Goal: Task Accomplishment & Management: Use online tool/utility

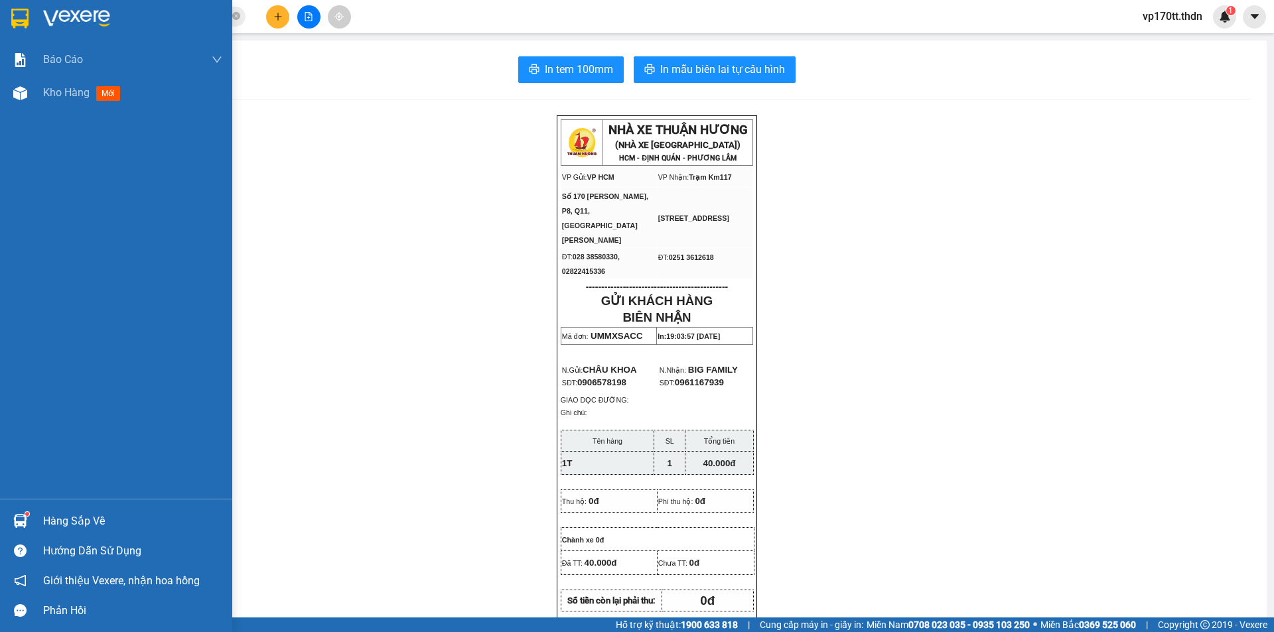
click at [35, 518] on div "Hàng sắp về" at bounding box center [116, 521] width 232 height 30
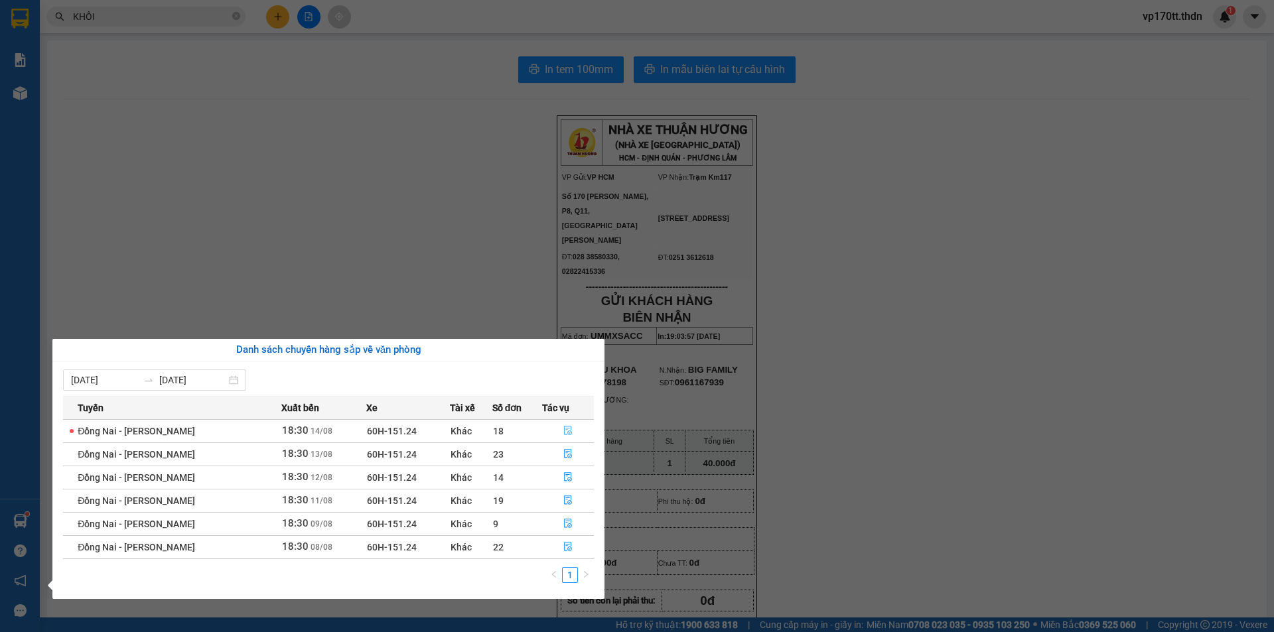
click at [572, 434] on button "button" at bounding box center [568, 431] width 51 height 21
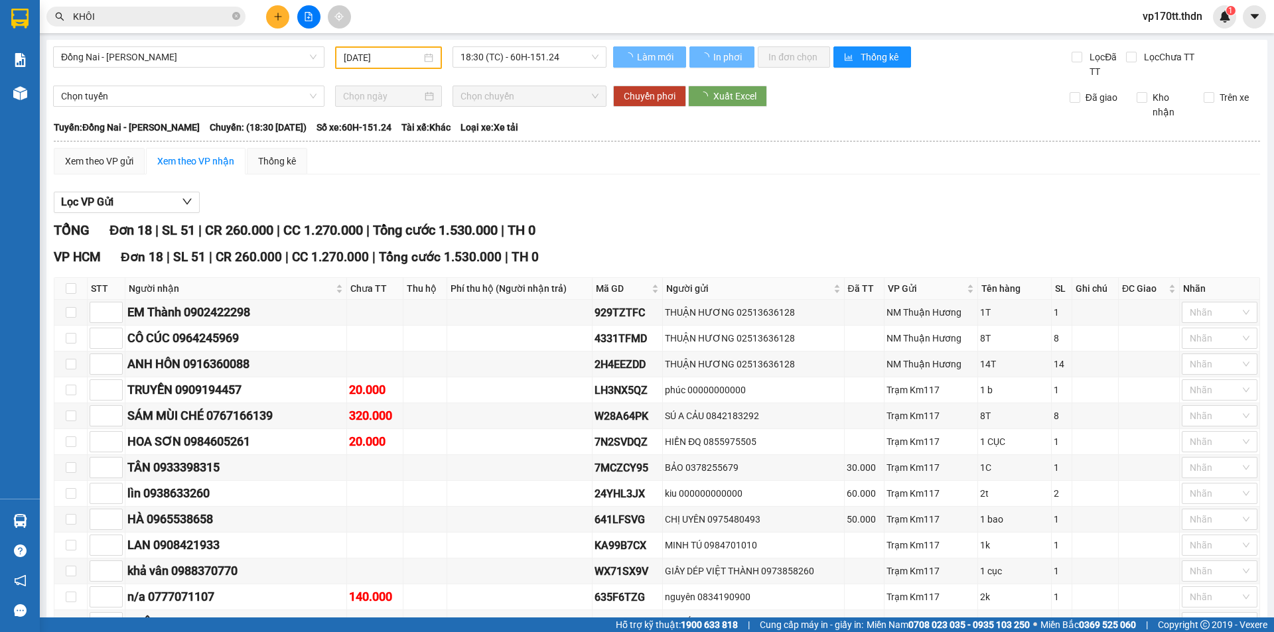
type input "[DATE]"
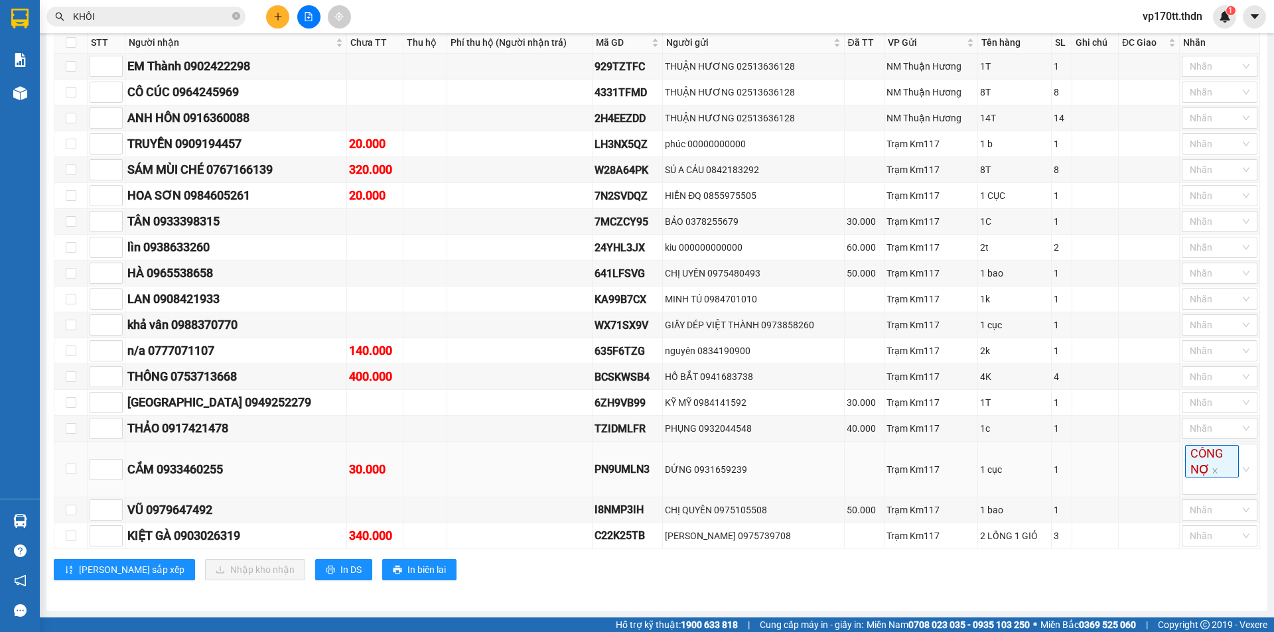
scroll to position [180, 0]
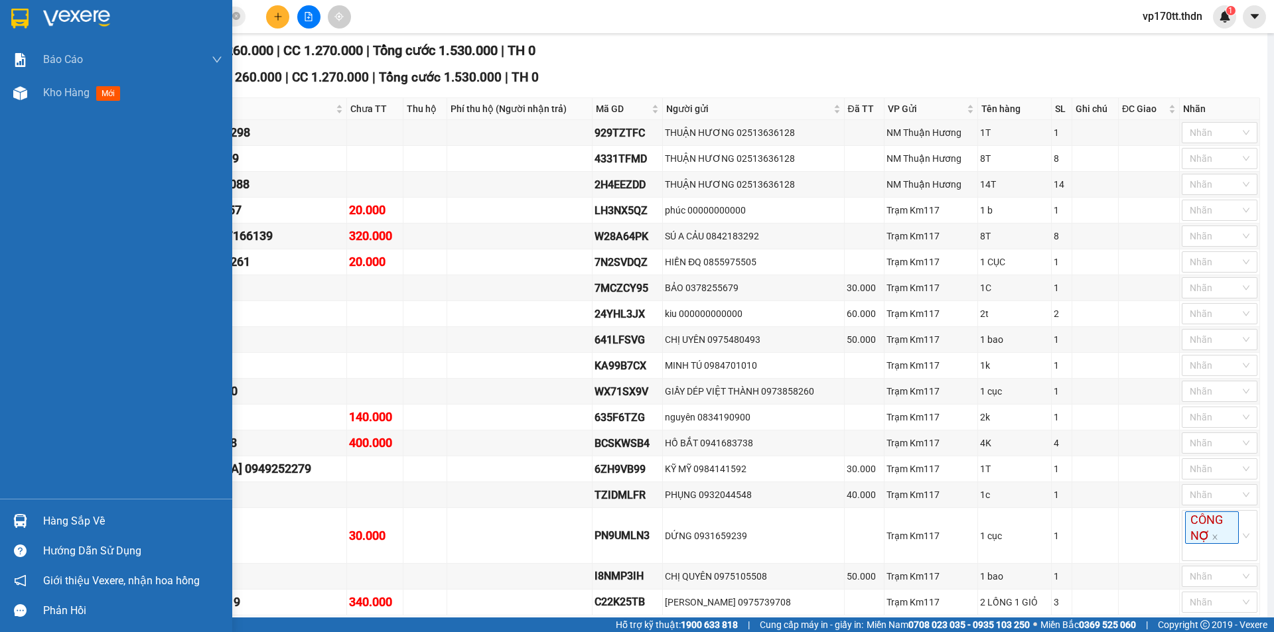
click at [35, 27] on div at bounding box center [116, 21] width 232 height 43
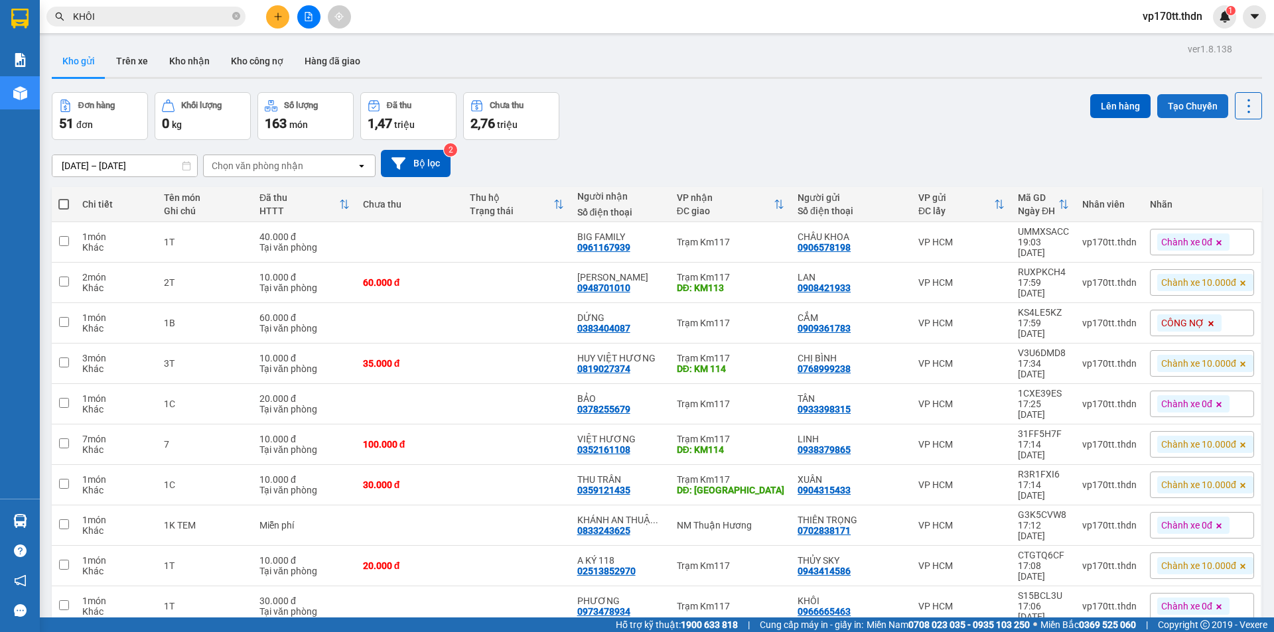
click at [1172, 115] on button "Tạo Chuyến" at bounding box center [1192, 106] width 71 height 24
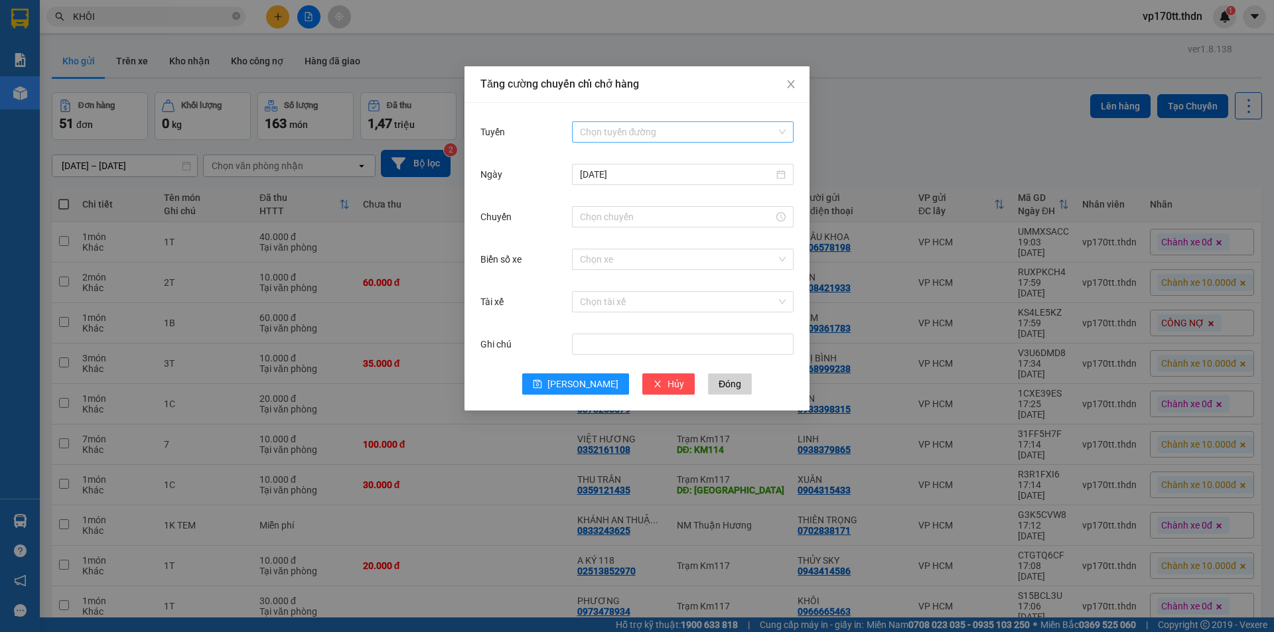
click at [647, 133] on input "Tuyến" at bounding box center [678, 132] width 196 height 20
click at [622, 161] on div "[PERSON_NAME] - [GEOGRAPHIC_DATA]" at bounding box center [683, 158] width 206 height 15
click at [672, 210] on input "Chuyến" at bounding box center [677, 217] width 194 height 15
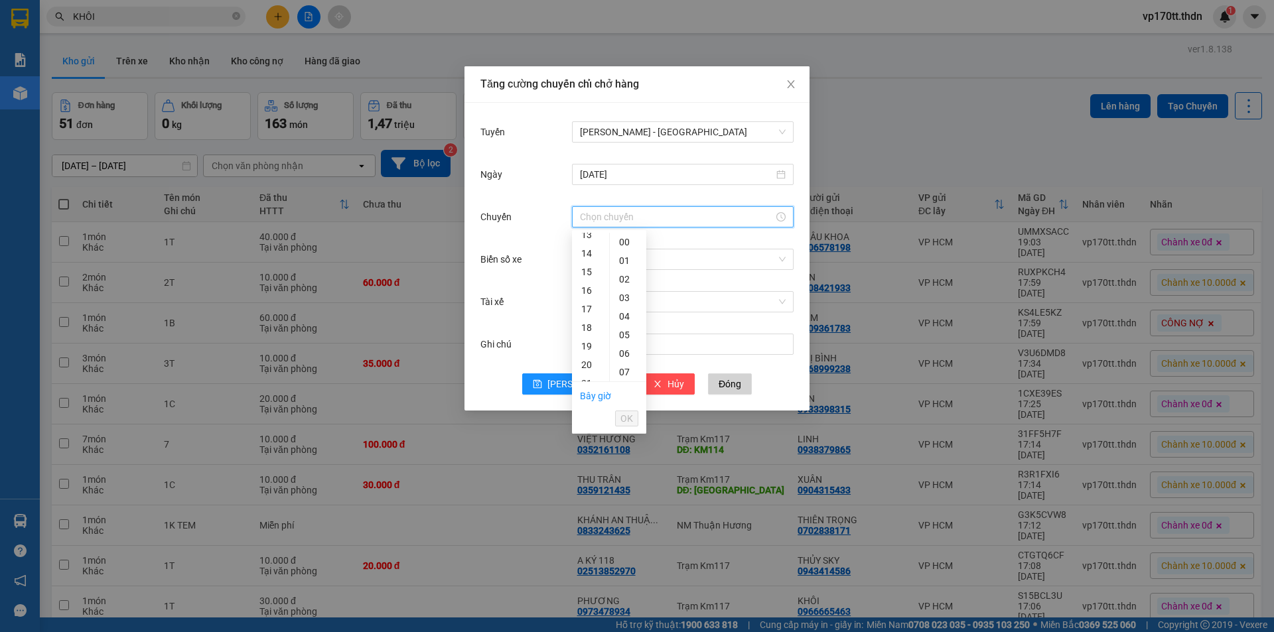
scroll to position [427, 0]
click at [591, 249] on div "23" at bounding box center [590, 242] width 37 height 19
type input "23:00"
click at [627, 410] on li "OK" at bounding box center [626, 418] width 23 height 23
click at [628, 415] on span "OK" at bounding box center [626, 418] width 13 height 15
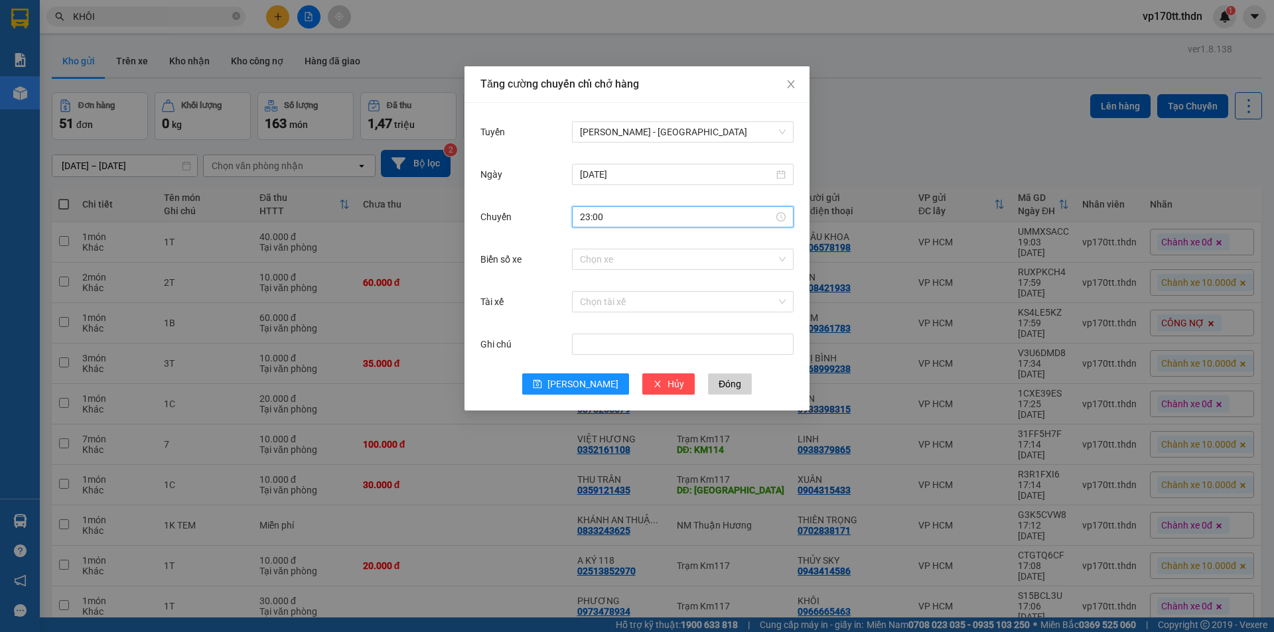
click at [612, 247] on div "Chọn xe" at bounding box center [683, 259] width 222 height 27
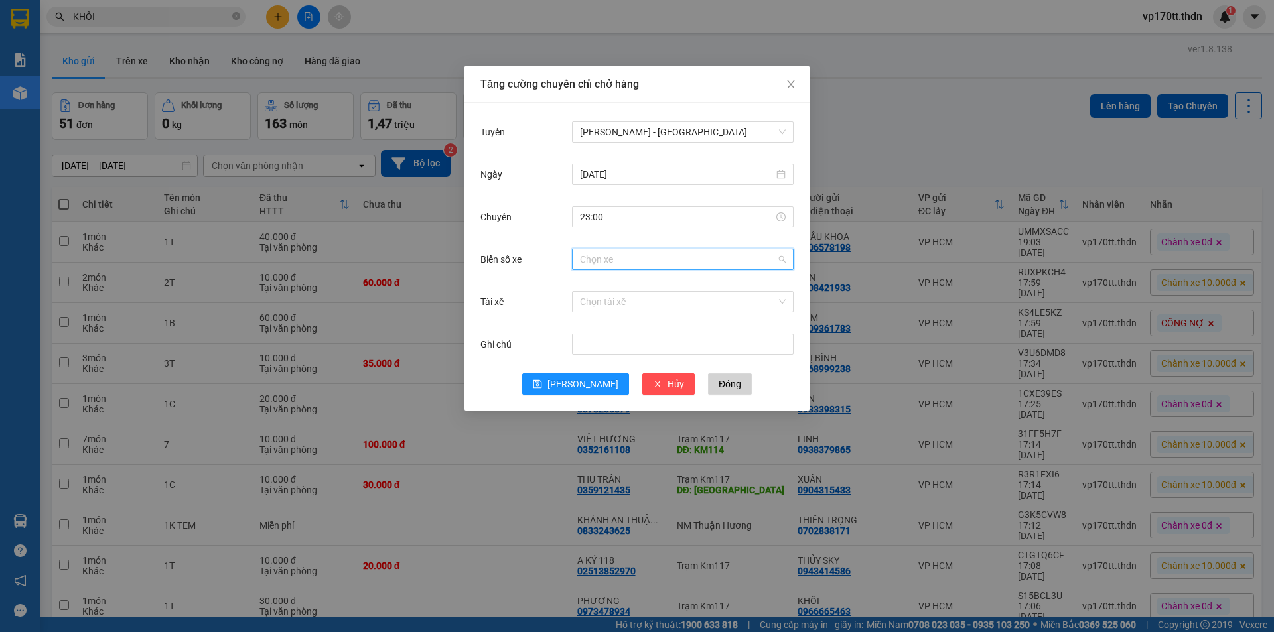
click at [614, 254] on input "Biển số xe" at bounding box center [678, 259] width 196 height 20
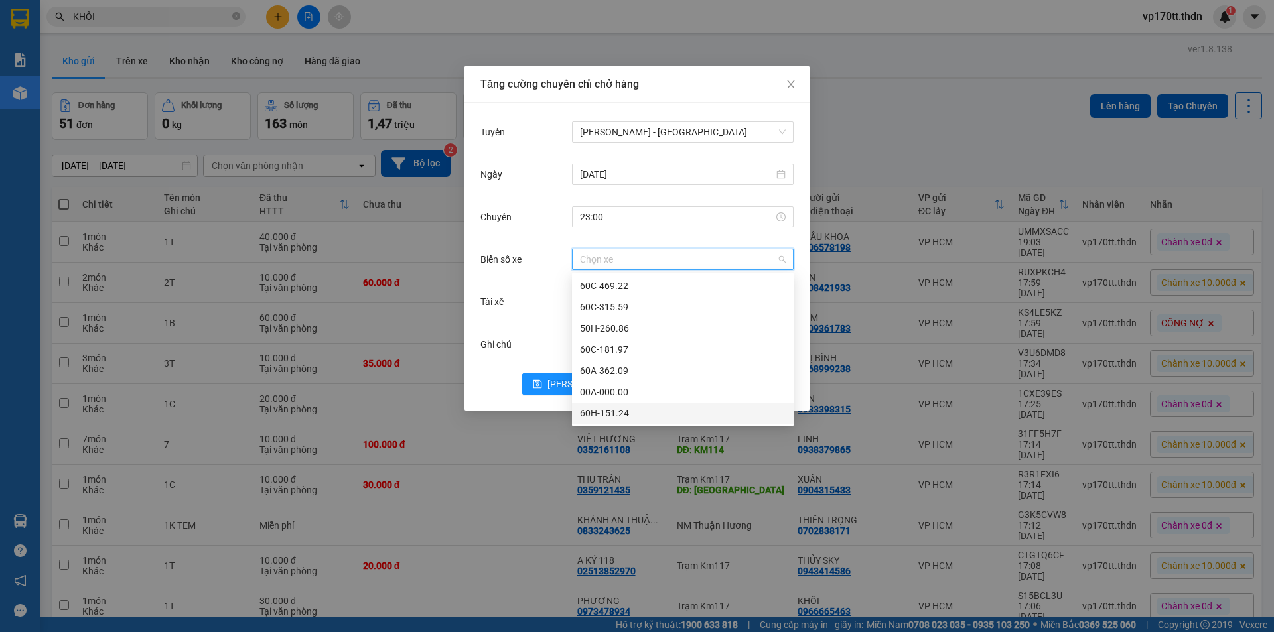
click at [596, 410] on div "60H-151.24" at bounding box center [683, 413] width 206 height 15
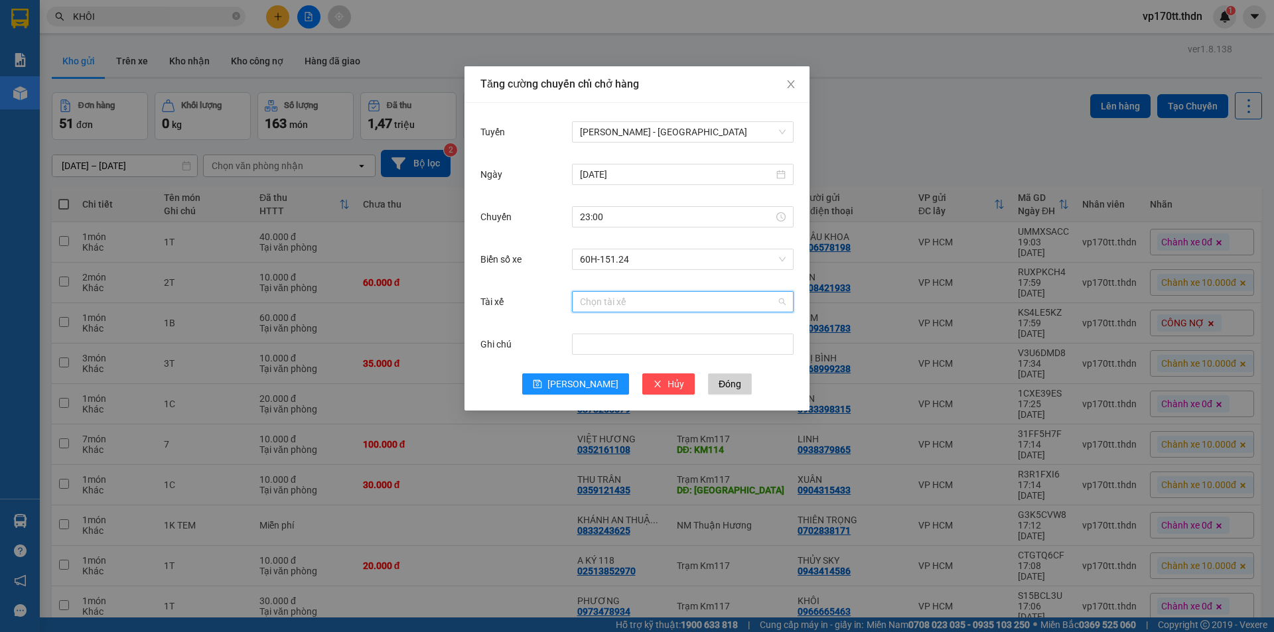
click at [595, 304] on input "Tài xế" at bounding box center [678, 302] width 196 height 20
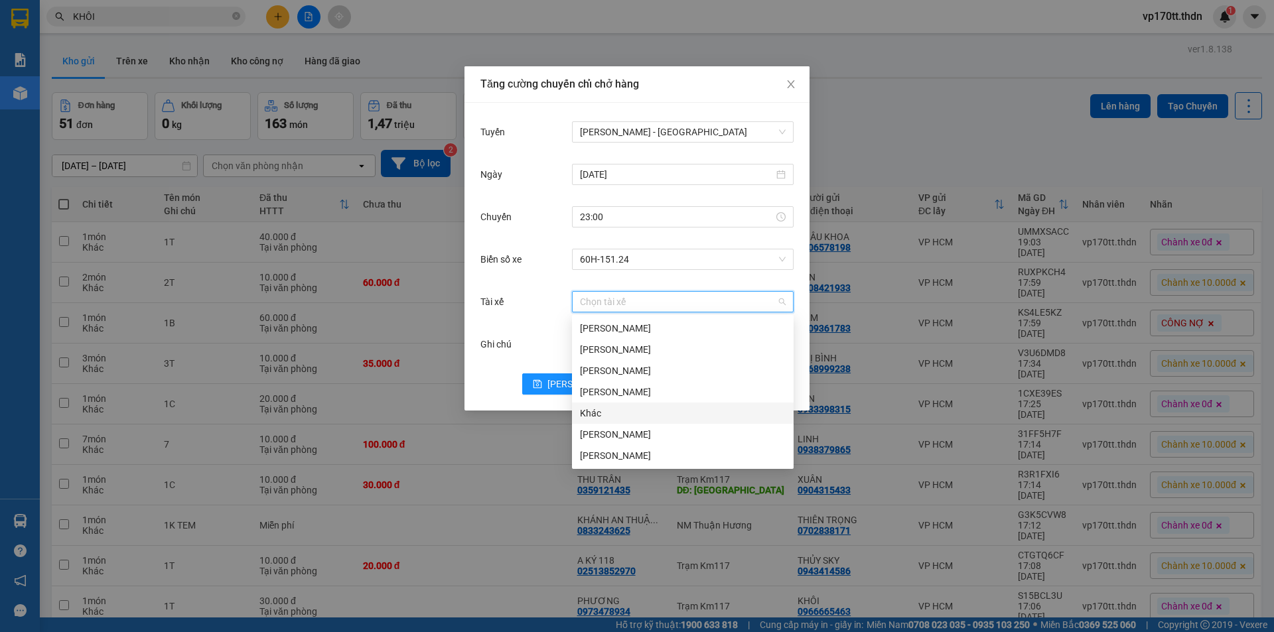
click at [596, 417] on div "Khác" at bounding box center [683, 413] width 206 height 15
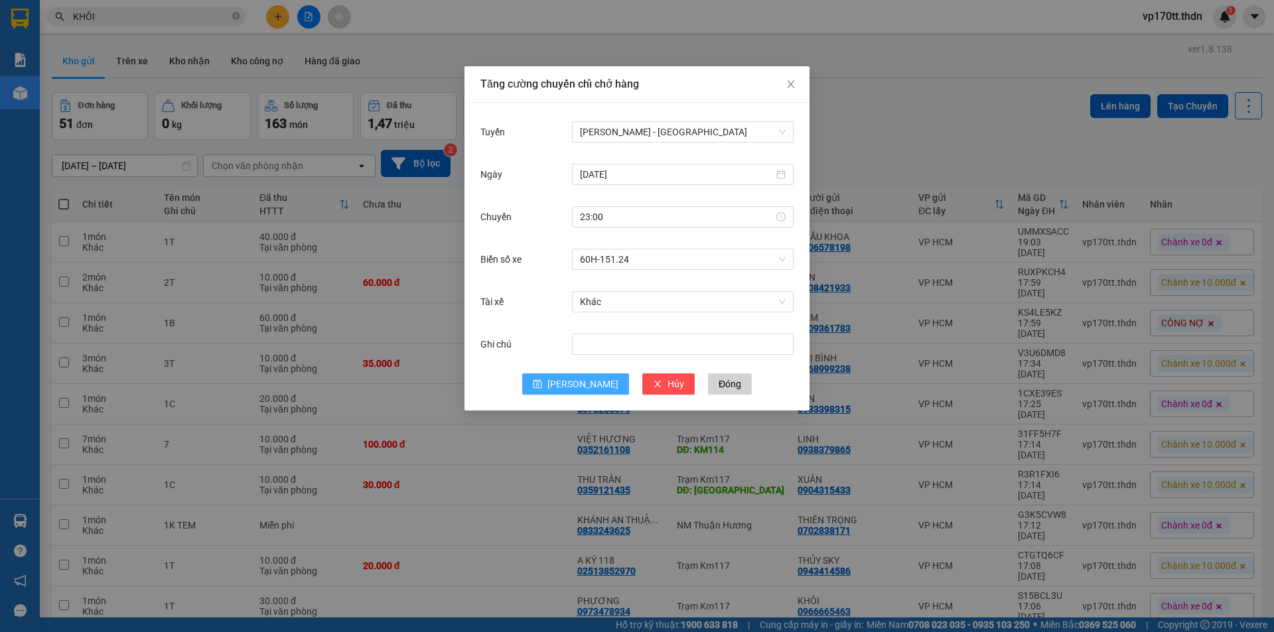
click at [589, 386] on span "[PERSON_NAME]" at bounding box center [582, 384] width 71 height 15
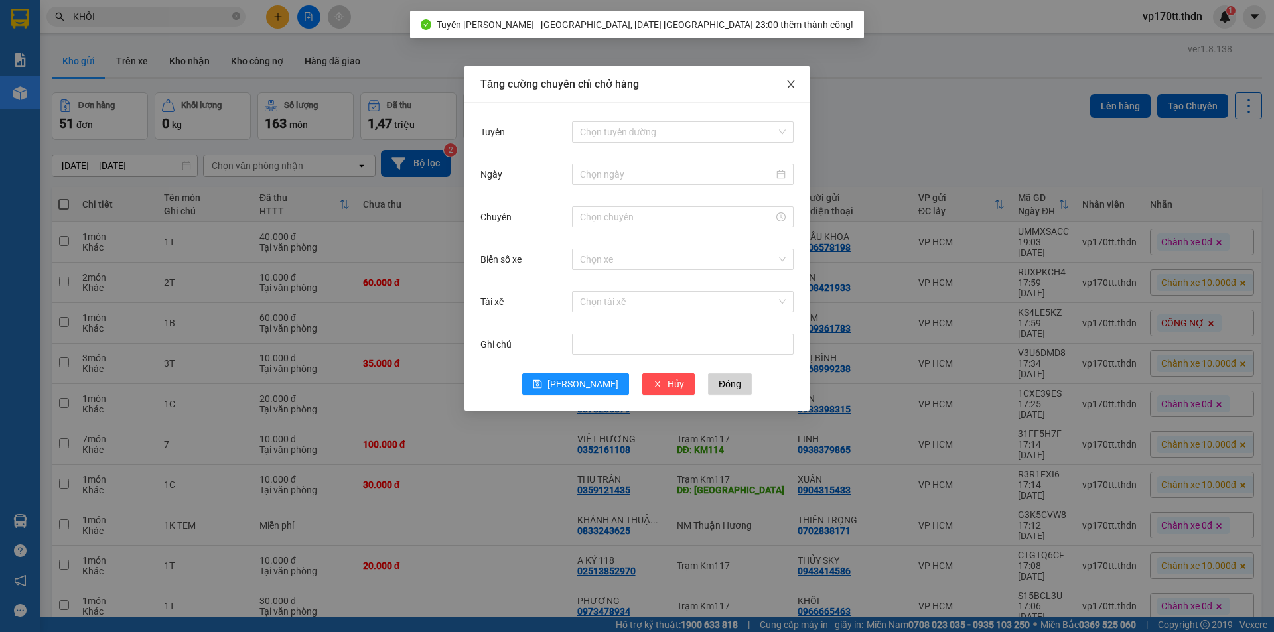
click at [796, 92] on span "Close" at bounding box center [790, 84] width 37 height 37
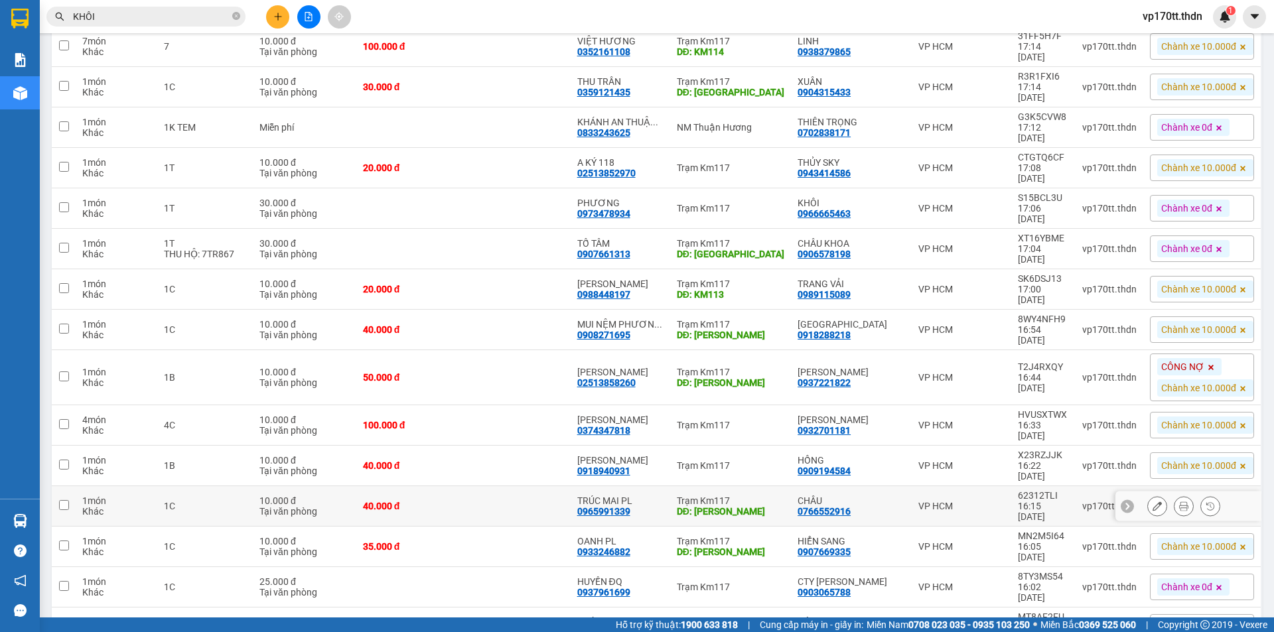
scroll to position [730, 0]
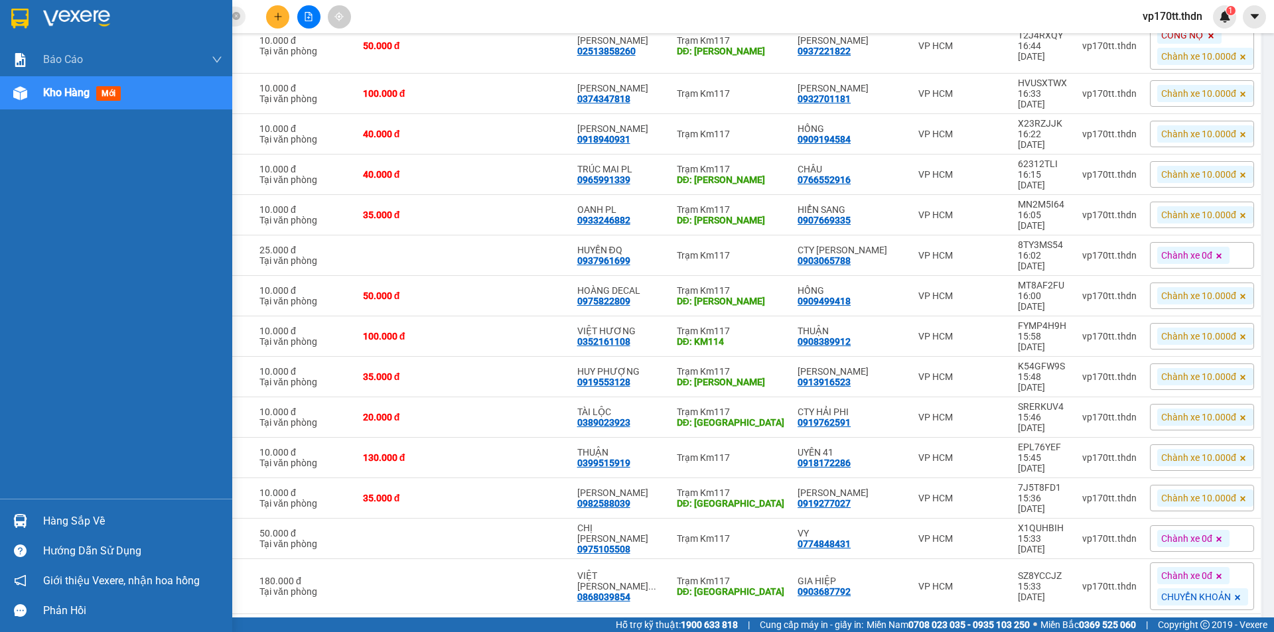
click at [14, 521] on img at bounding box center [20, 521] width 14 height 14
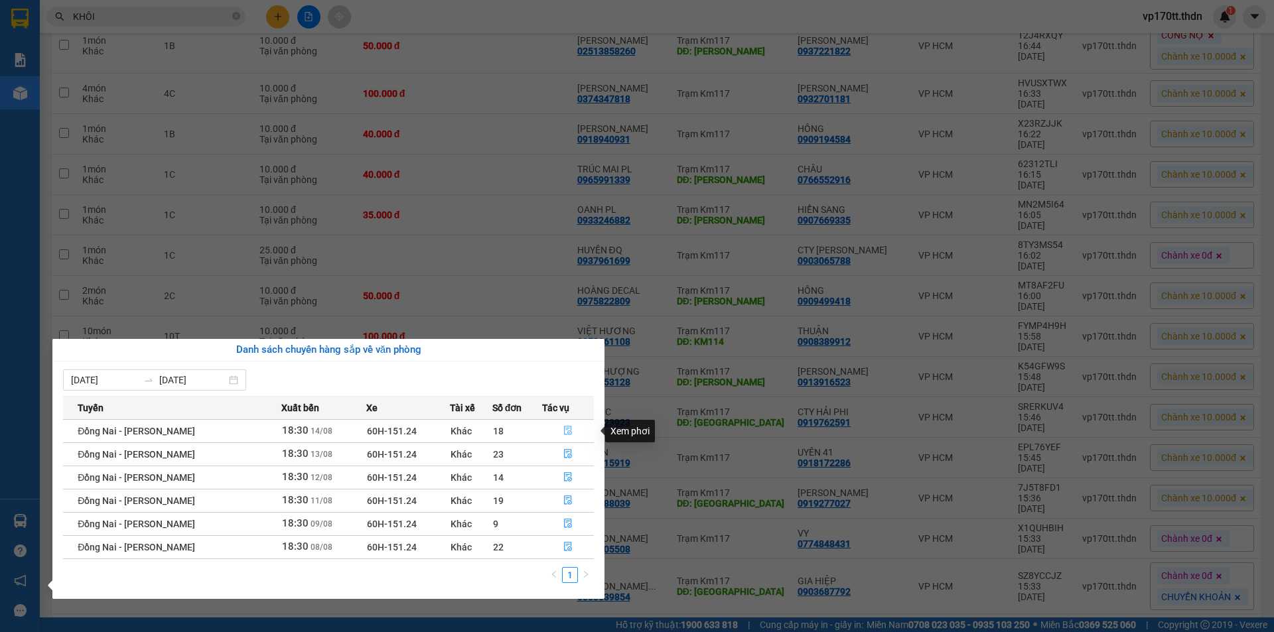
click at [569, 431] on icon "file-done" at bounding box center [568, 431] width 8 height 9
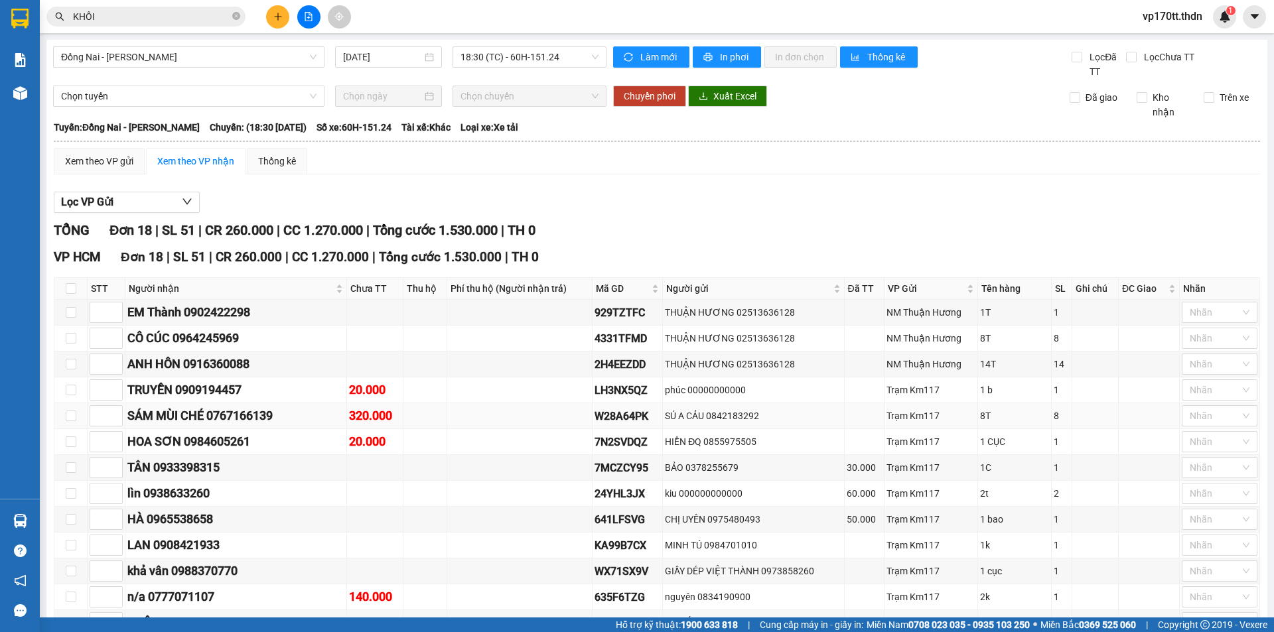
click at [251, 414] on div "SÁM MÙI CHÉ 0767166139" at bounding box center [235, 416] width 217 height 19
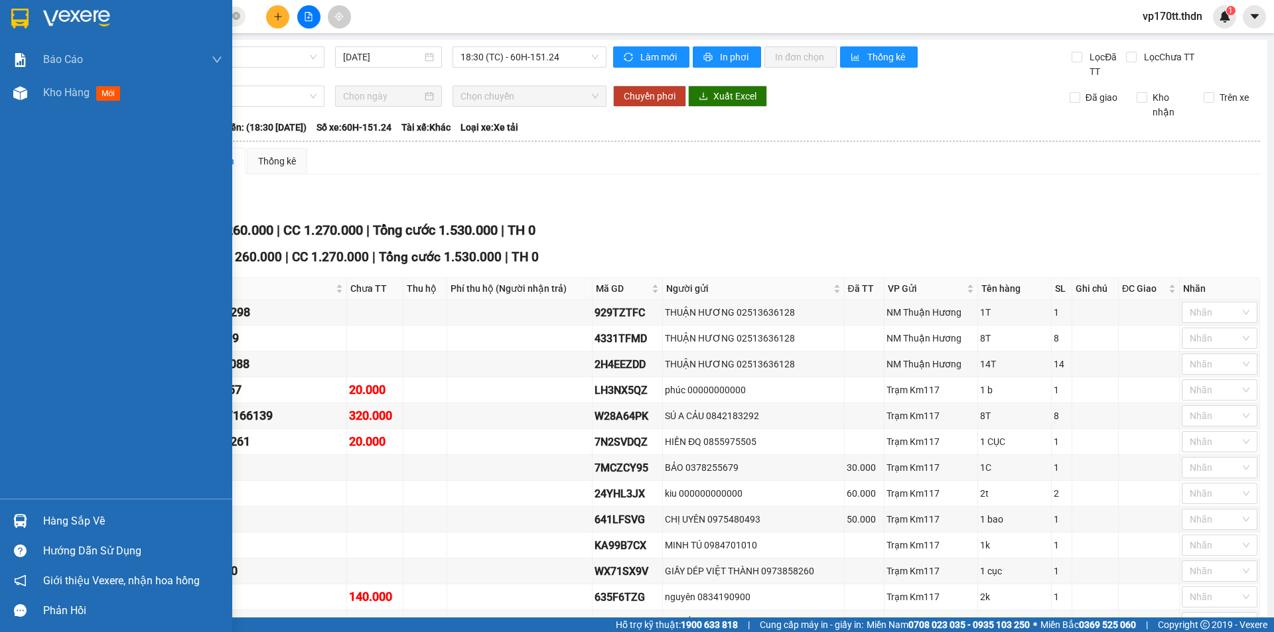
click at [40, 24] on div at bounding box center [116, 21] width 232 height 43
